Goal: Task Accomplishment & Management: Use online tool/utility

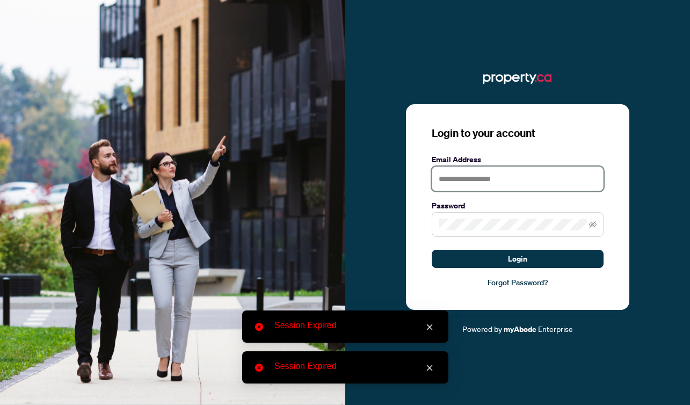
click at [468, 177] on input "text" at bounding box center [518, 179] width 172 height 25
type input "**********"
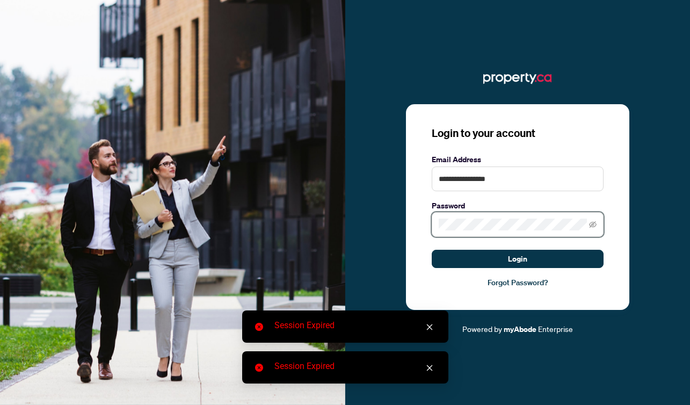
click at [432, 250] on button "Login" at bounding box center [518, 259] width 172 height 18
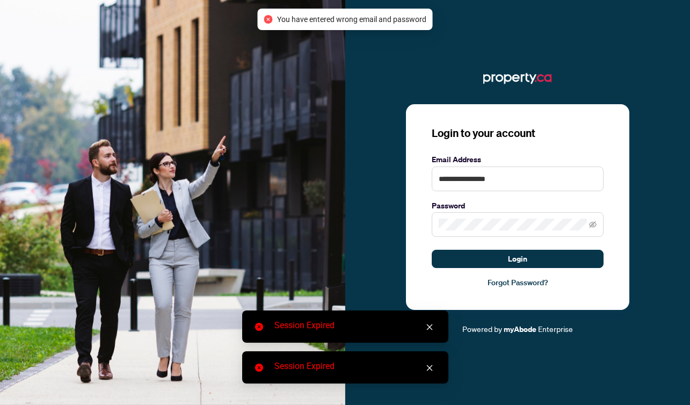
click at [434, 328] on link "Close" at bounding box center [430, 327] width 12 height 12
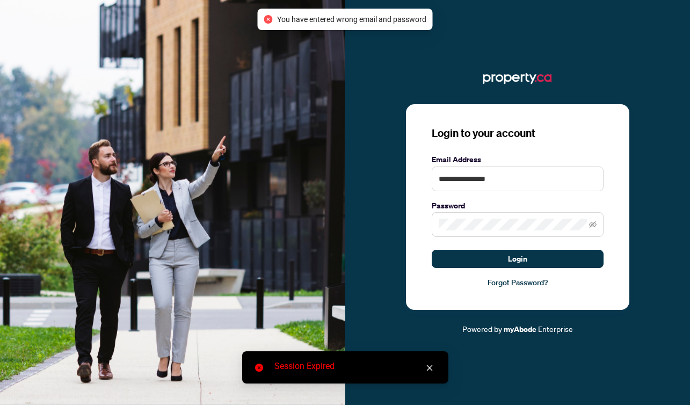
click at [430, 367] on icon "close" at bounding box center [430, 368] width 8 height 8
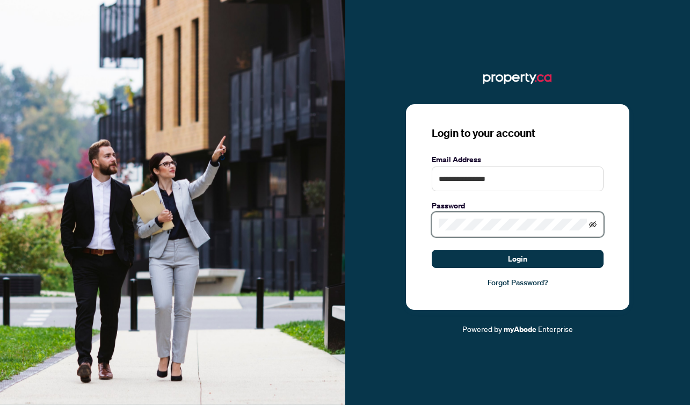
click at [593, 224] on icon "eye-invisible" at bounding box center [593, 224] width 8 height 6
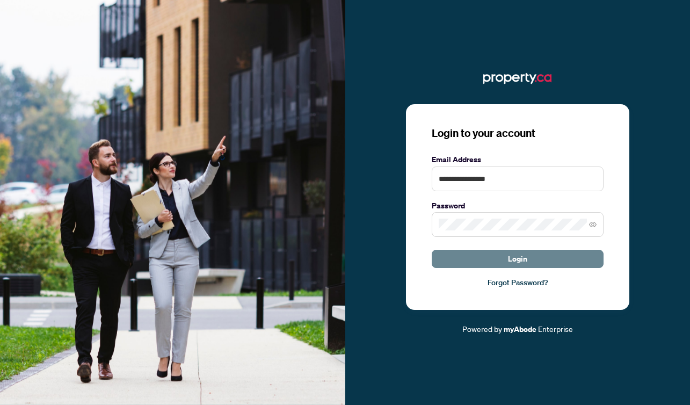
click at [500, 256] on button "Login" at bounding box center [518, 259] width 172 height 18
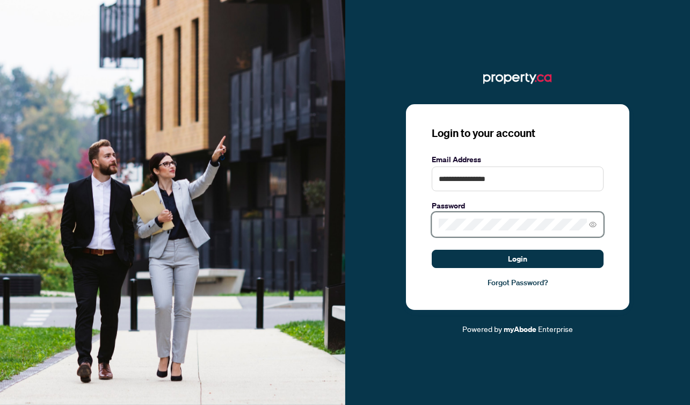
click at [339, 218] on div "**********" at bounding box center [345, 202] width 690 height 405
click at [432, 250] on button "Login" at bounding box center [518, 259] width 172 height 18
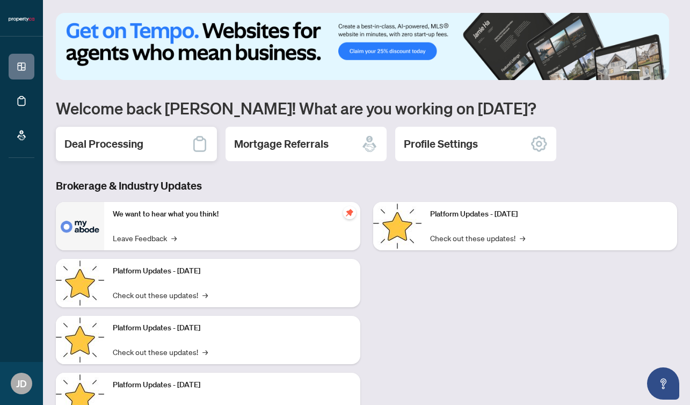
click at [120, 142] on h2 "Deal Processing" at bounding box center [103, 143] width 79 height 15
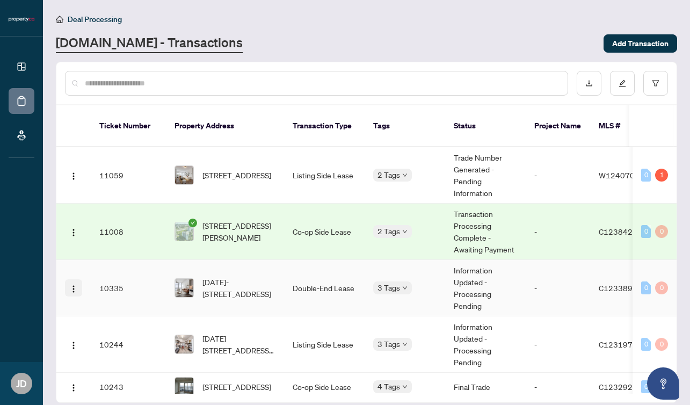
click at [75, 288] on img "button" at bounding box center [73, 289] width 9 height 9
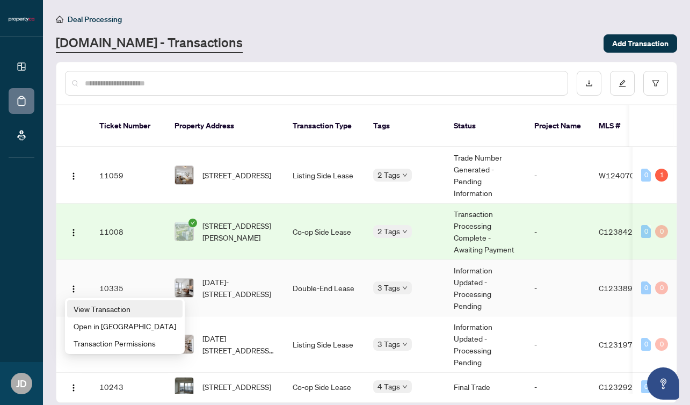
click at [91, 308] on span "View Transaction" at bounding box center [125, 309] width 103 height 12
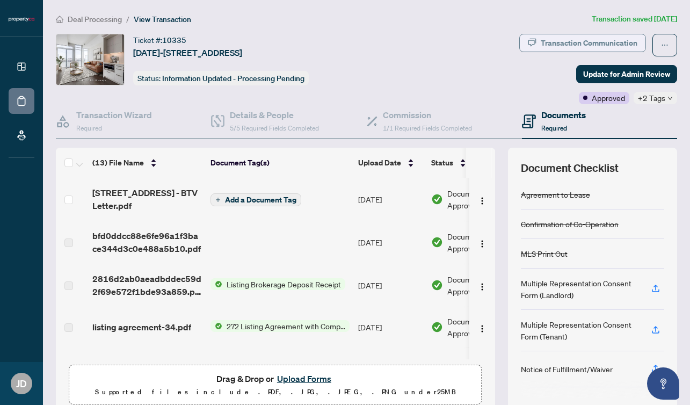
click at [585, 46] on div "Transaction Communication" at bounding box center [589, 42] width 97 height 17
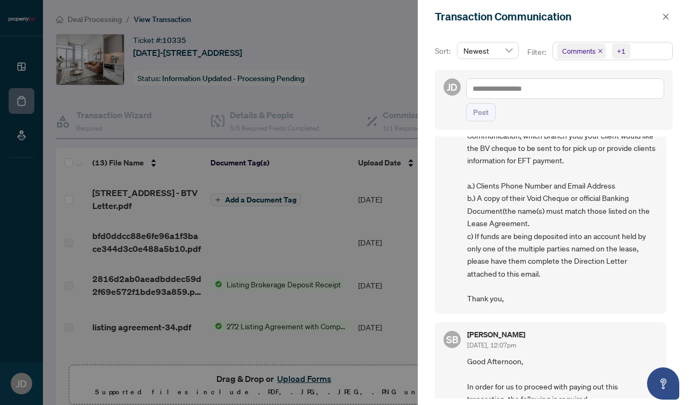
scroll to position [187, 0]
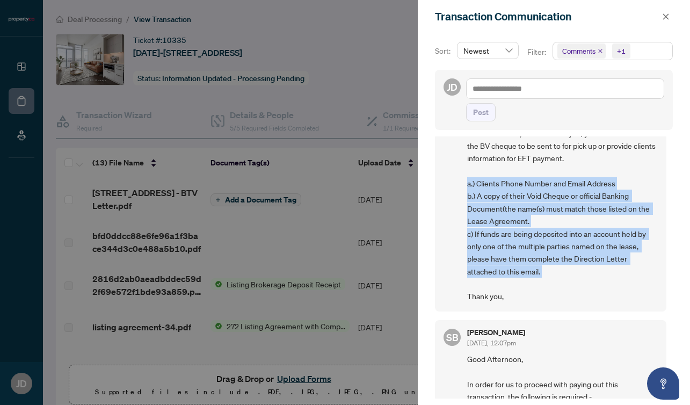
drag, startPoint x: 576, startPoint y: 285, endPoint x: 464, endPoint y: 196, distance: 142.6
click at [464, 196] on div "SB [GEOGRAPHIC_DATA][PERSON_NAME] [DATE], 09:43am Good Morning, In order for us…" at bounding box center [551, 133] width 232 height 355
copy span "a.) Clients Phone Number and Email Address b.) A copy of their Void Cheque or o…"
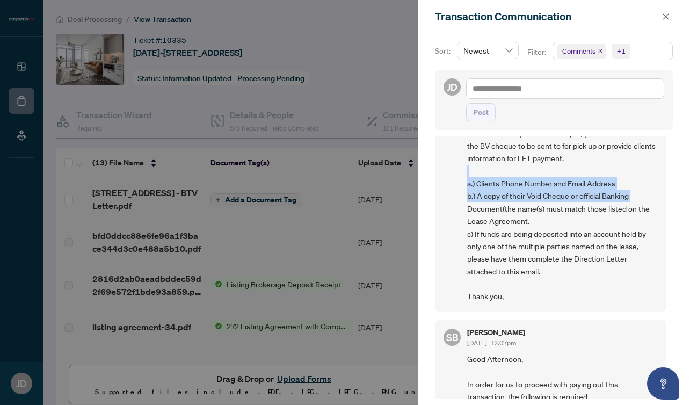
drag, startPoint x: 666, startPoint y: 184, endPoint x: 668, endPoint y: 207, distance: 23.2
click at [668, 207] on div "SB [GEOGRAPHIC_DATA][PERSON_NAME] [DATE], 09:43am Good Morning, In order for us…" at bounding box center [554, 267] width 238 height 262
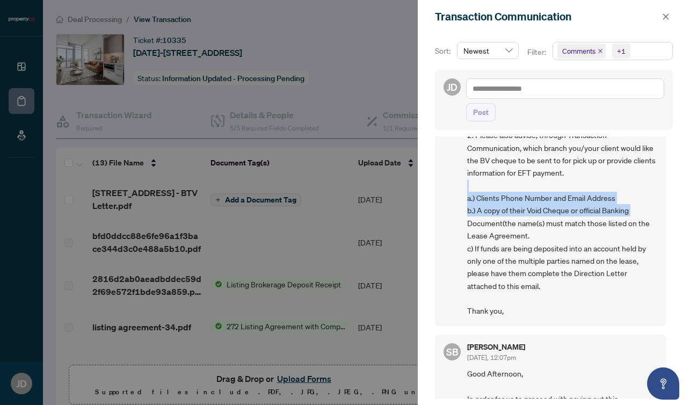
scroll to position [0, 0]
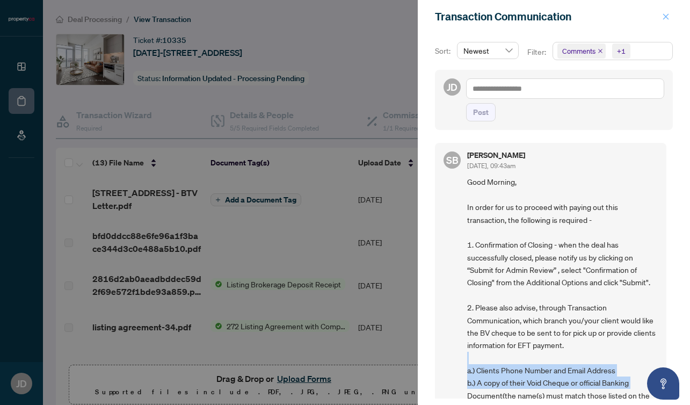
click at [666, 15] on icon "close" at bounding box center [666, 17] width 8 height 8
